Goal: Book appointment/travel/reservation

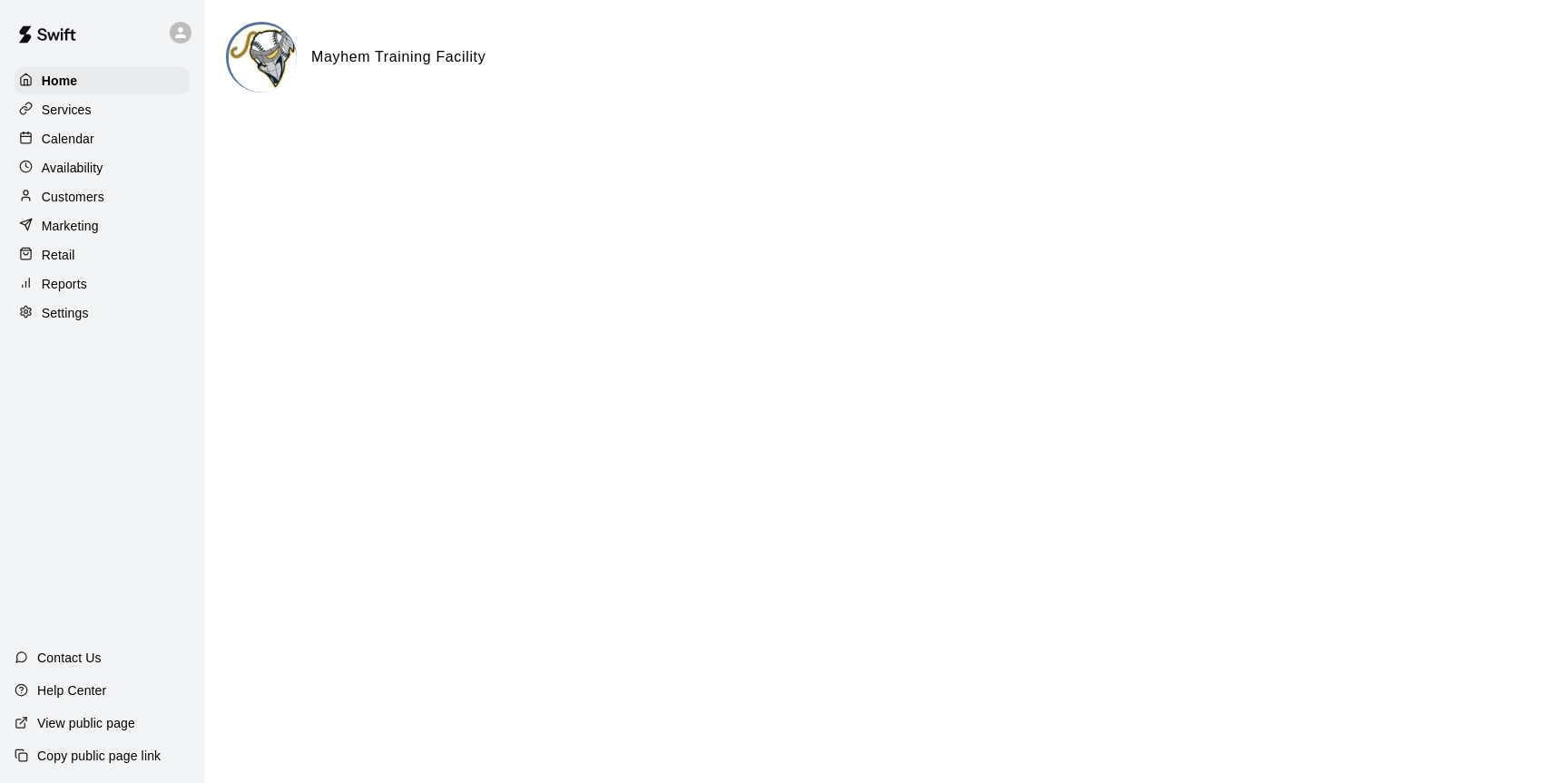
click at [93, 127] on div "Calendar" at bounding box center [102, 138] width 175 height 27
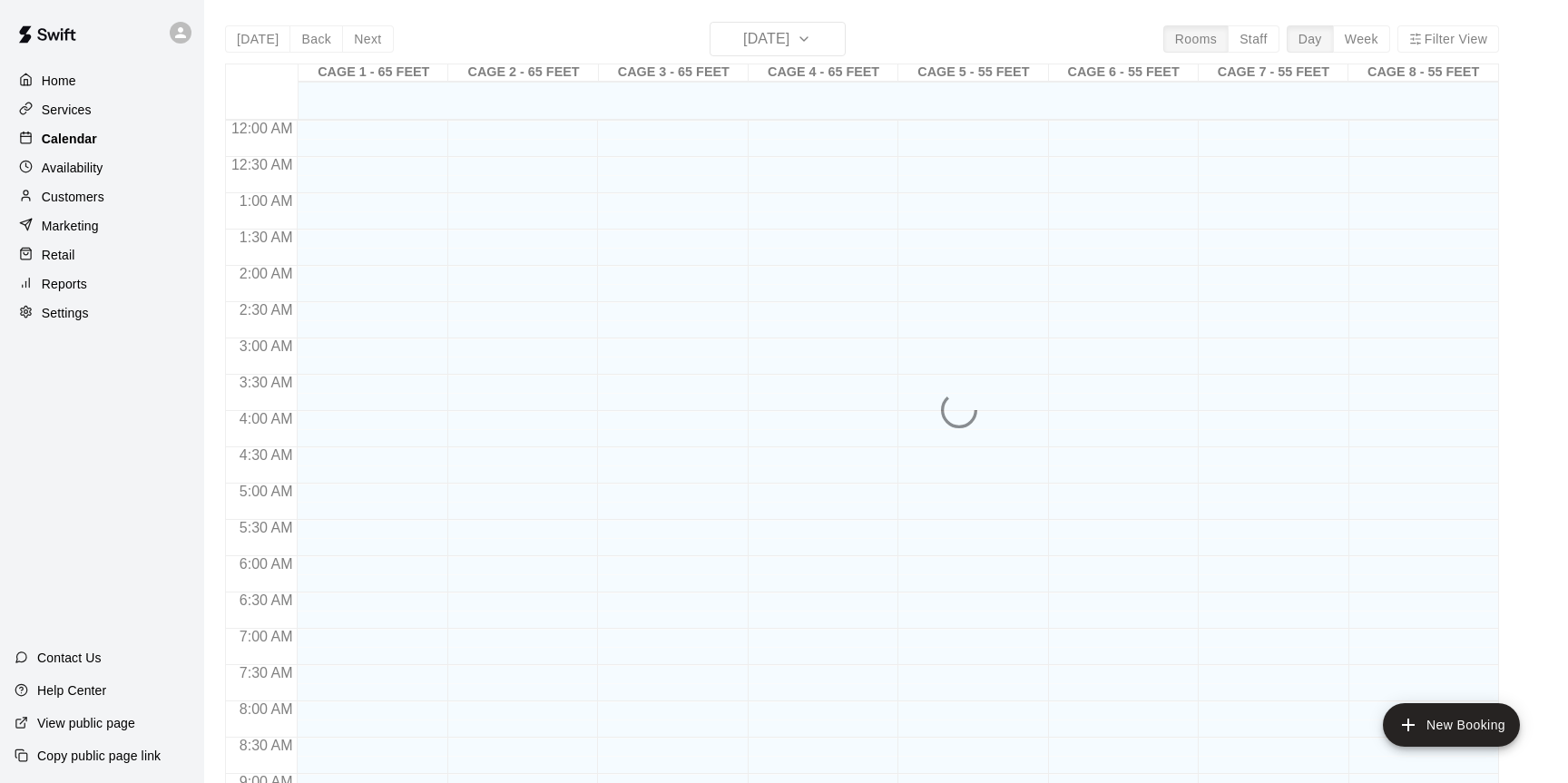
scroll to position [1006, 0]
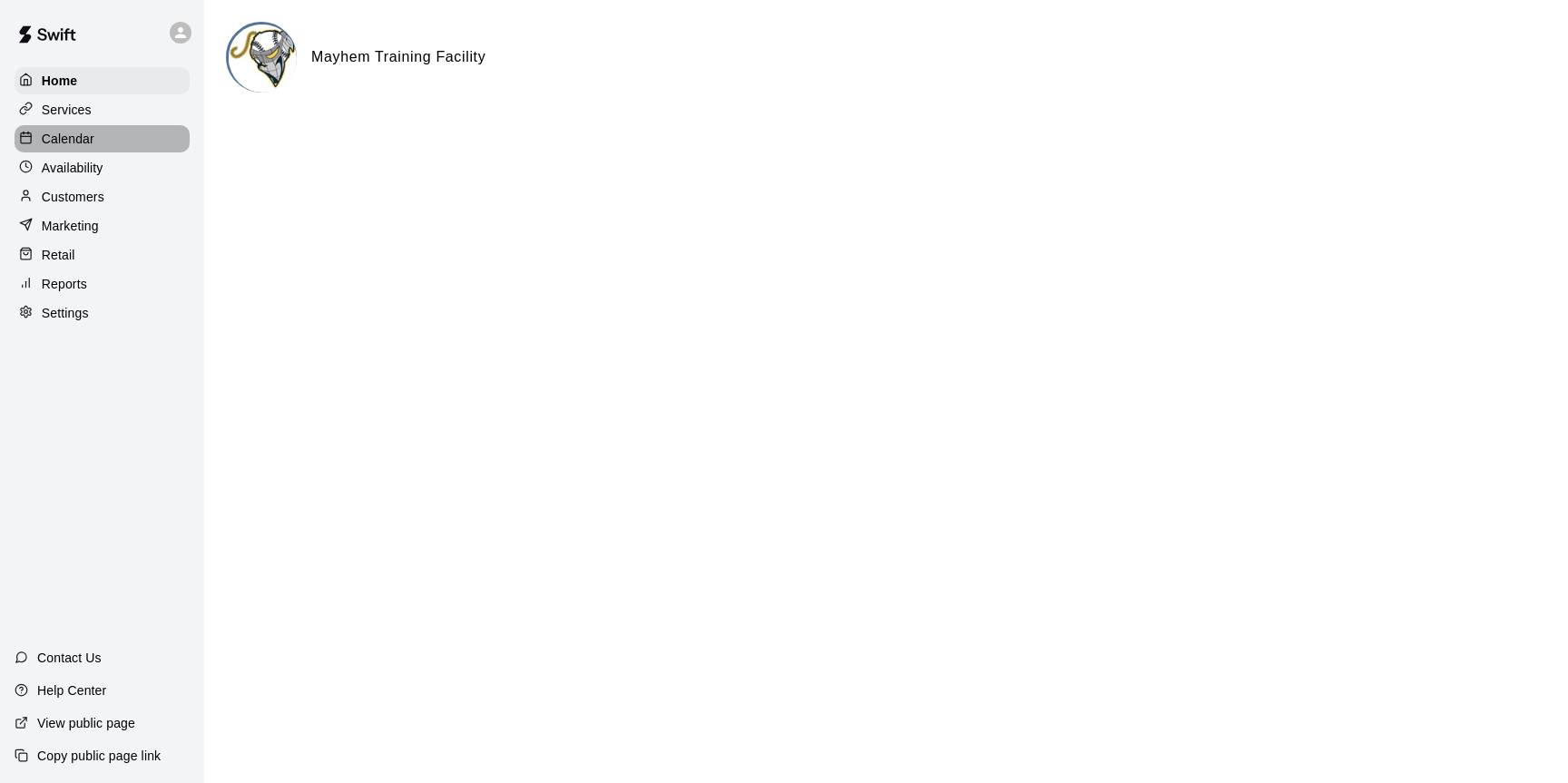
click at [54, 140] on p "Calendar" at bounding box center [68, 138] width 52 height 18
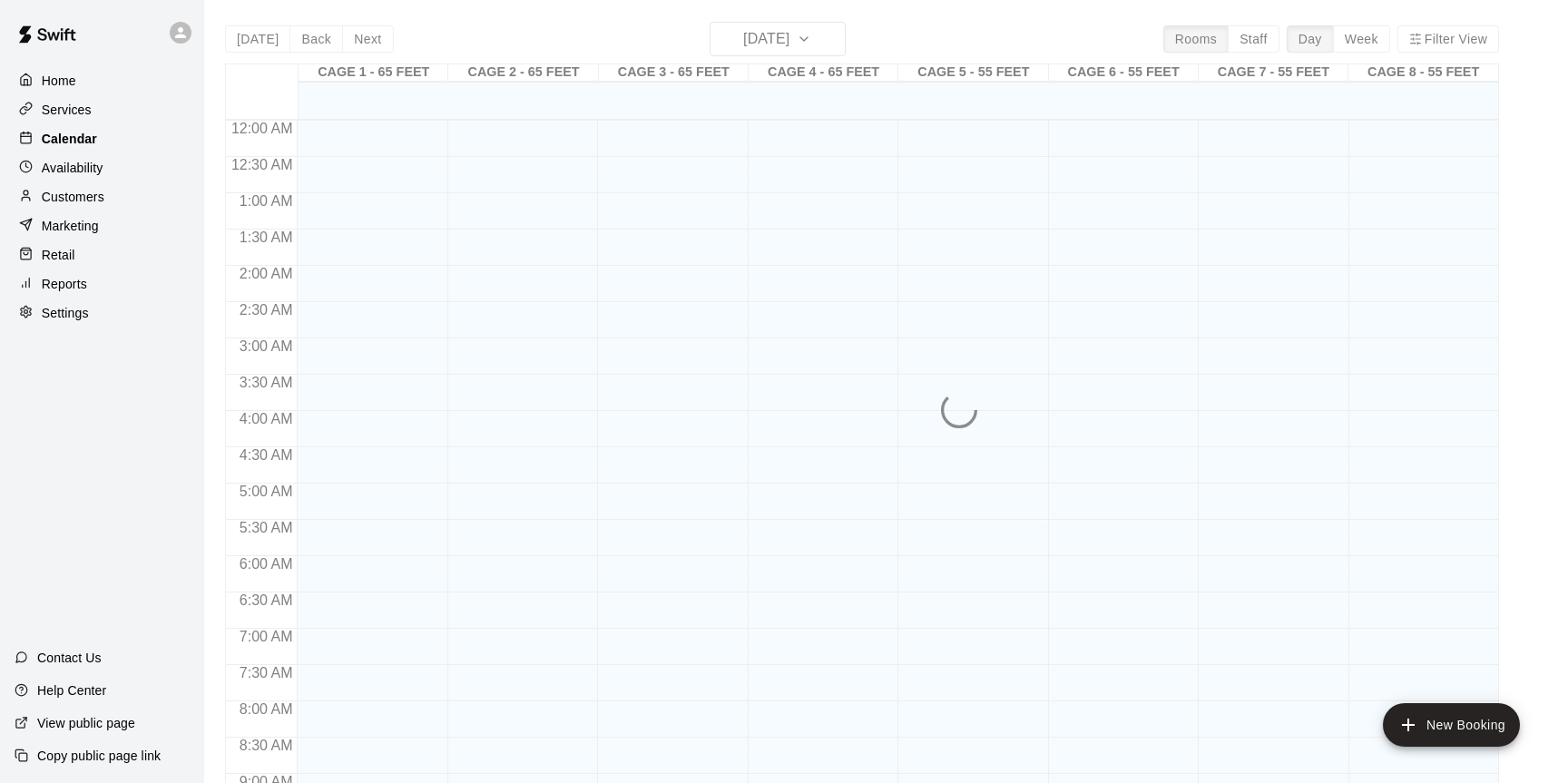
scroll to position [1006, 0]
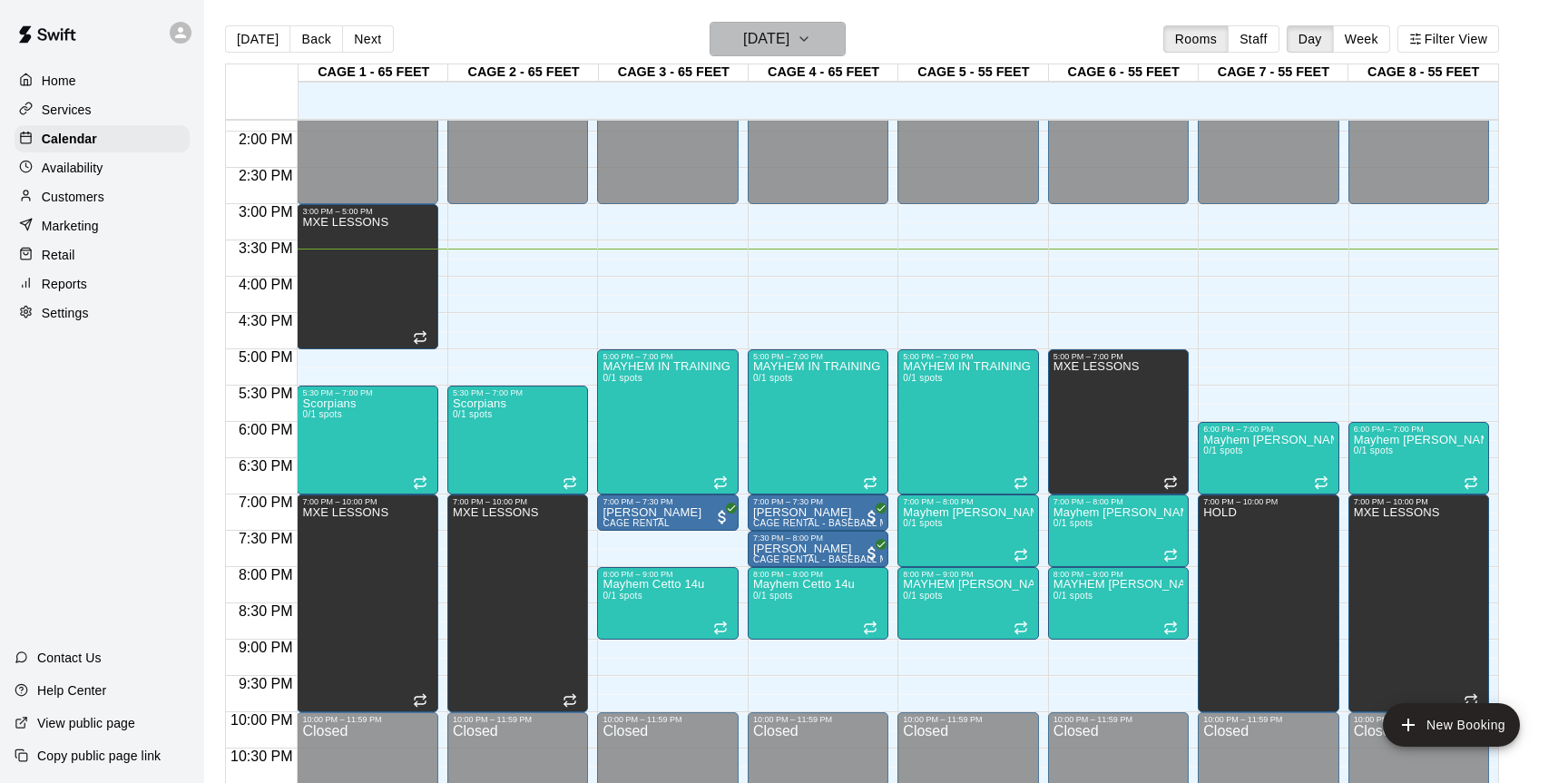
click at [790, 49] on h6 "[DATE]" at bounding box center [767, 39] width 46 height 25
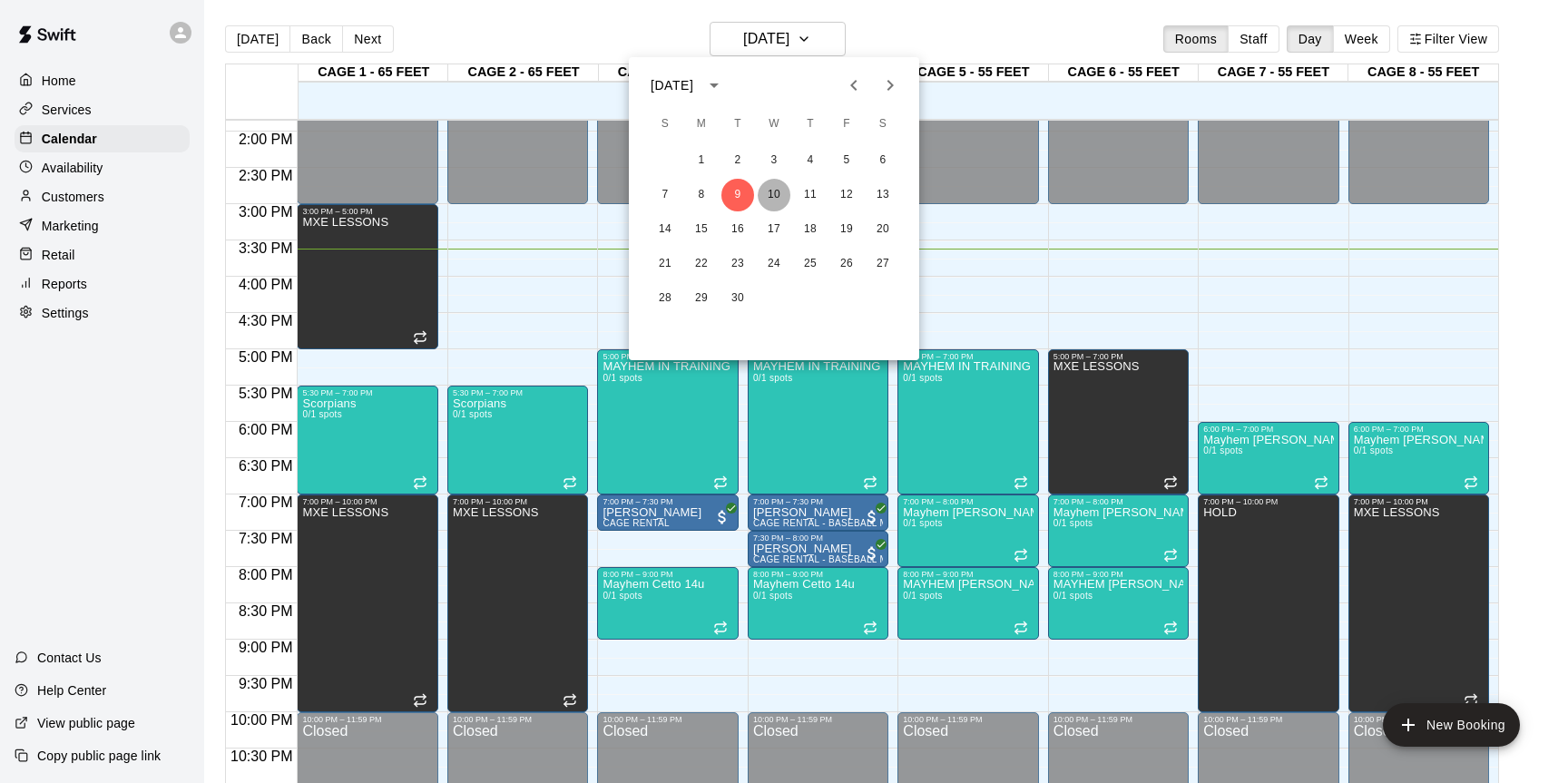
click at [772, 198] on button "10" at bounding box center [774, 196] width 33 height 33
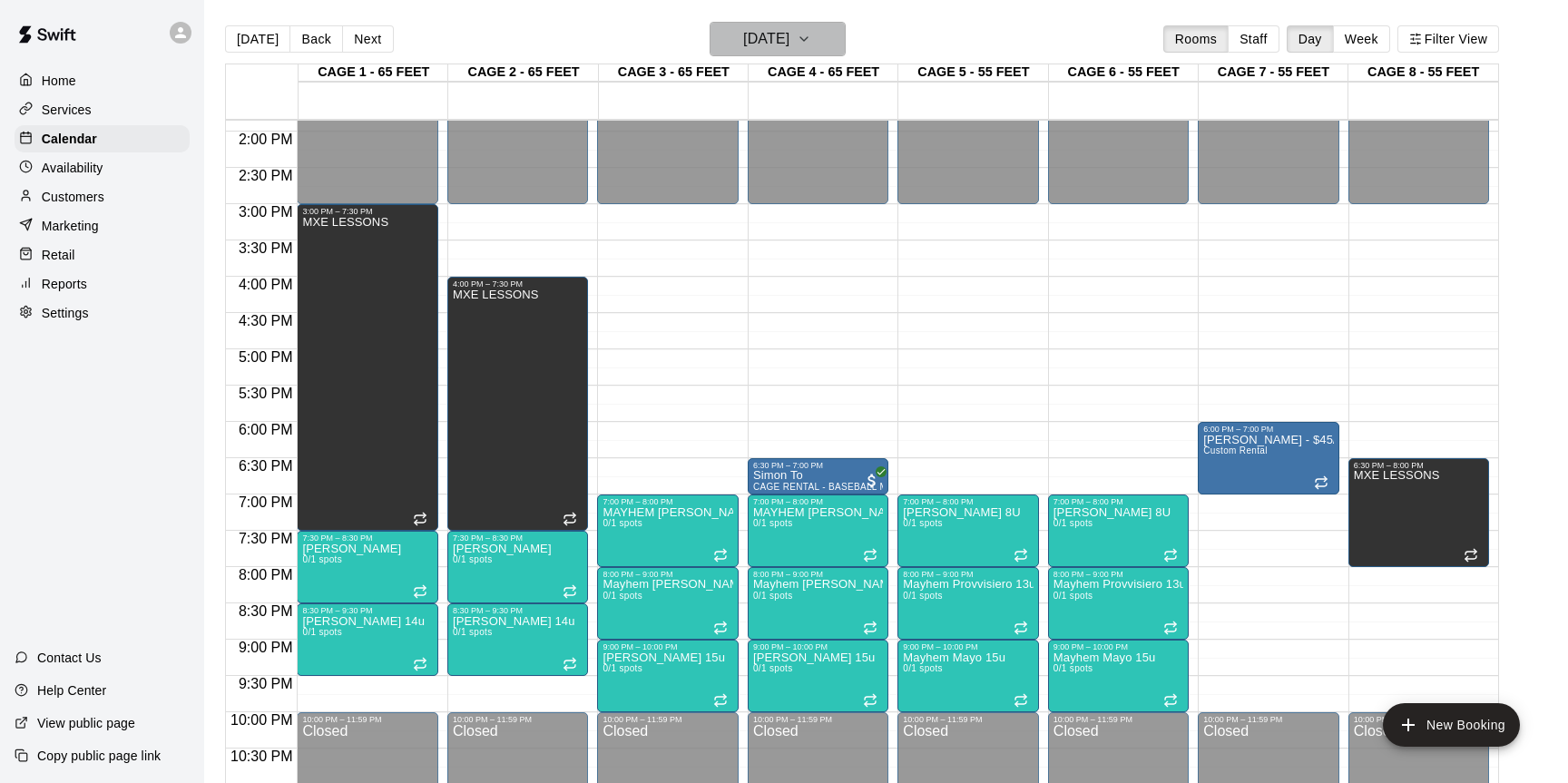
click at [830, 51] on button "Wednesday Sep 10" at bounding box center [777, 40] width 136 height 35
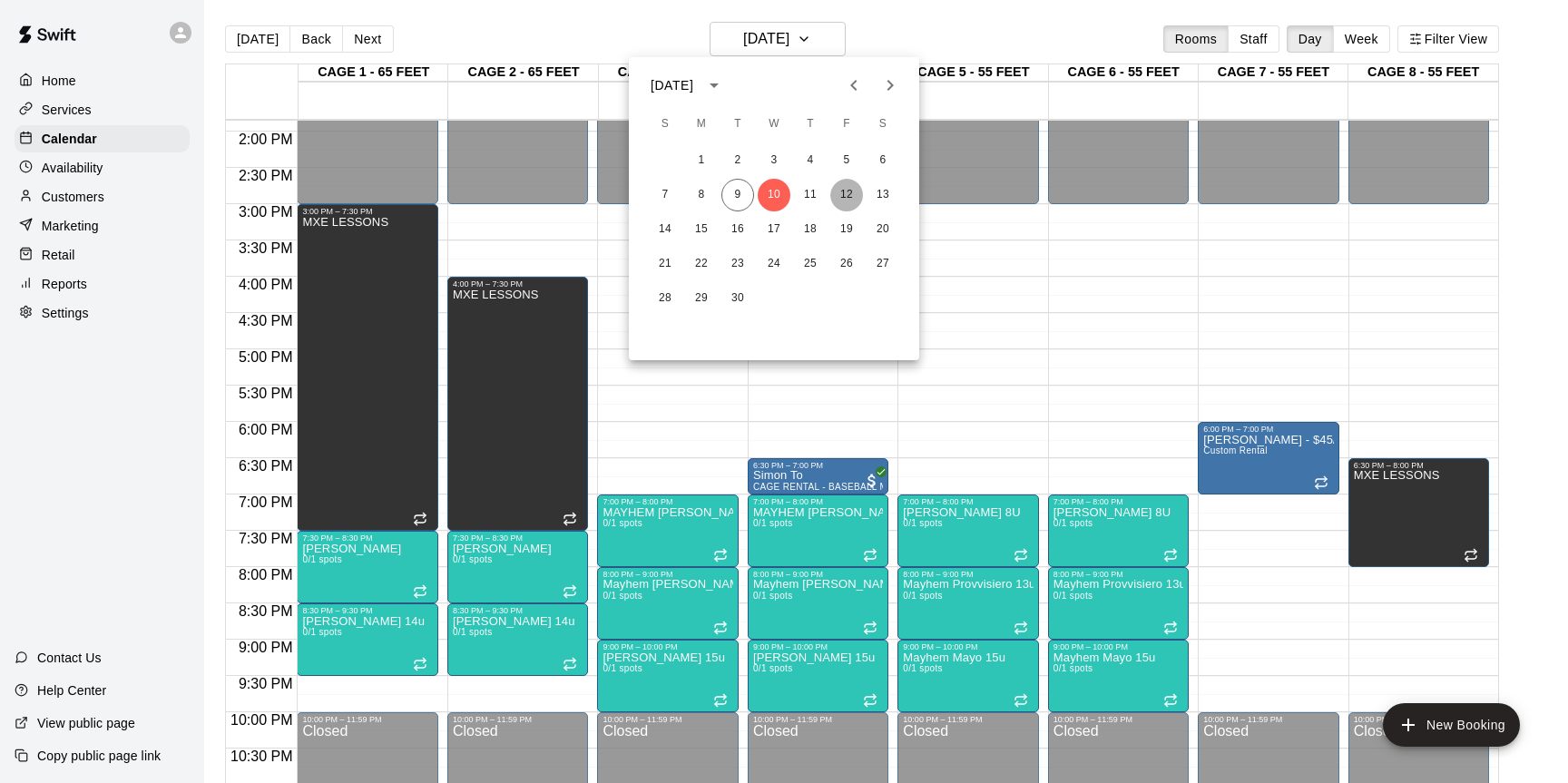
click at [839, 207] on button "12" at bounding box center [847, 196] width 33 height 33
